Goal: Navigation & Orientation: Find specific page/section

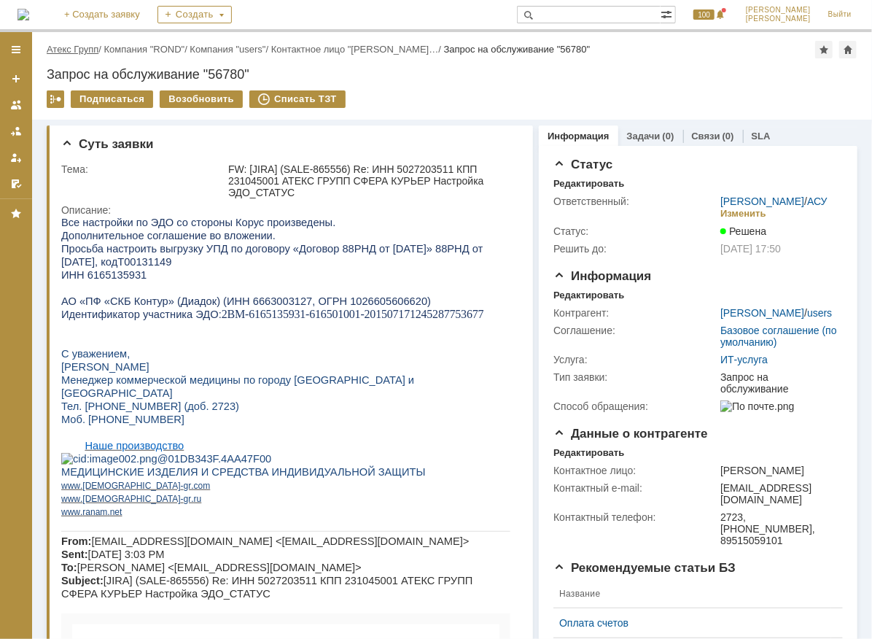
click at [88, 44] on link "Атекс Групп" at bounding box center [73, 49] width 52 height 11
